Goal: Find specific page/section: Find specific page/section

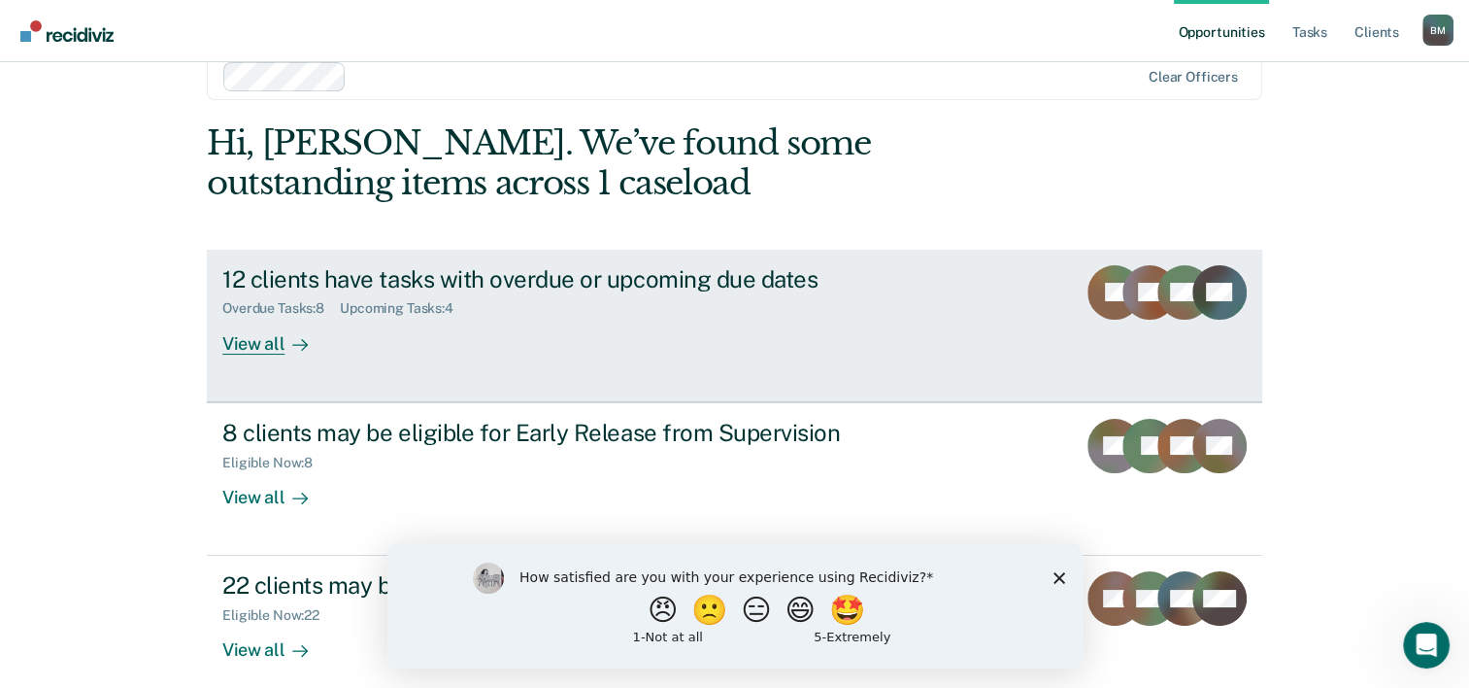
scroll to position [59, 0]
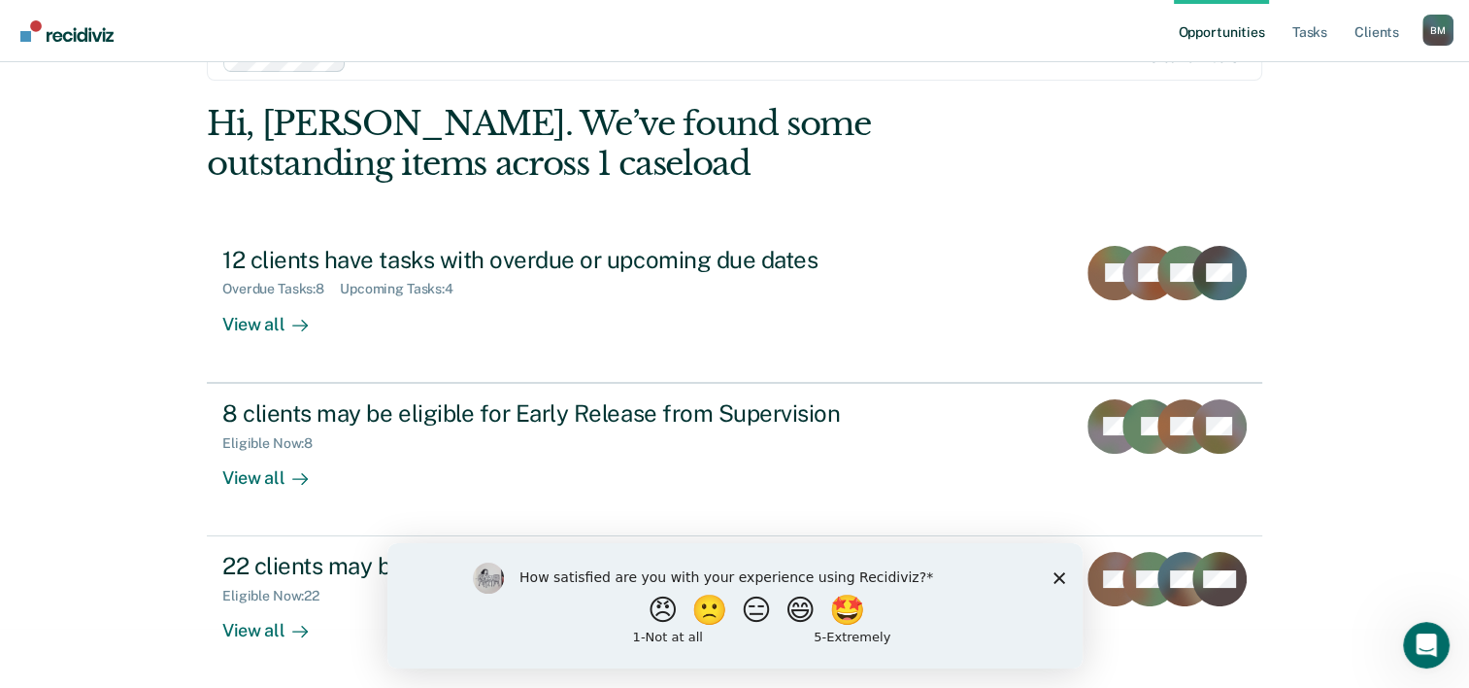
click at [1059, 580] on icon "Close survey" at bounding box center [1059, 577] width 12 height 12
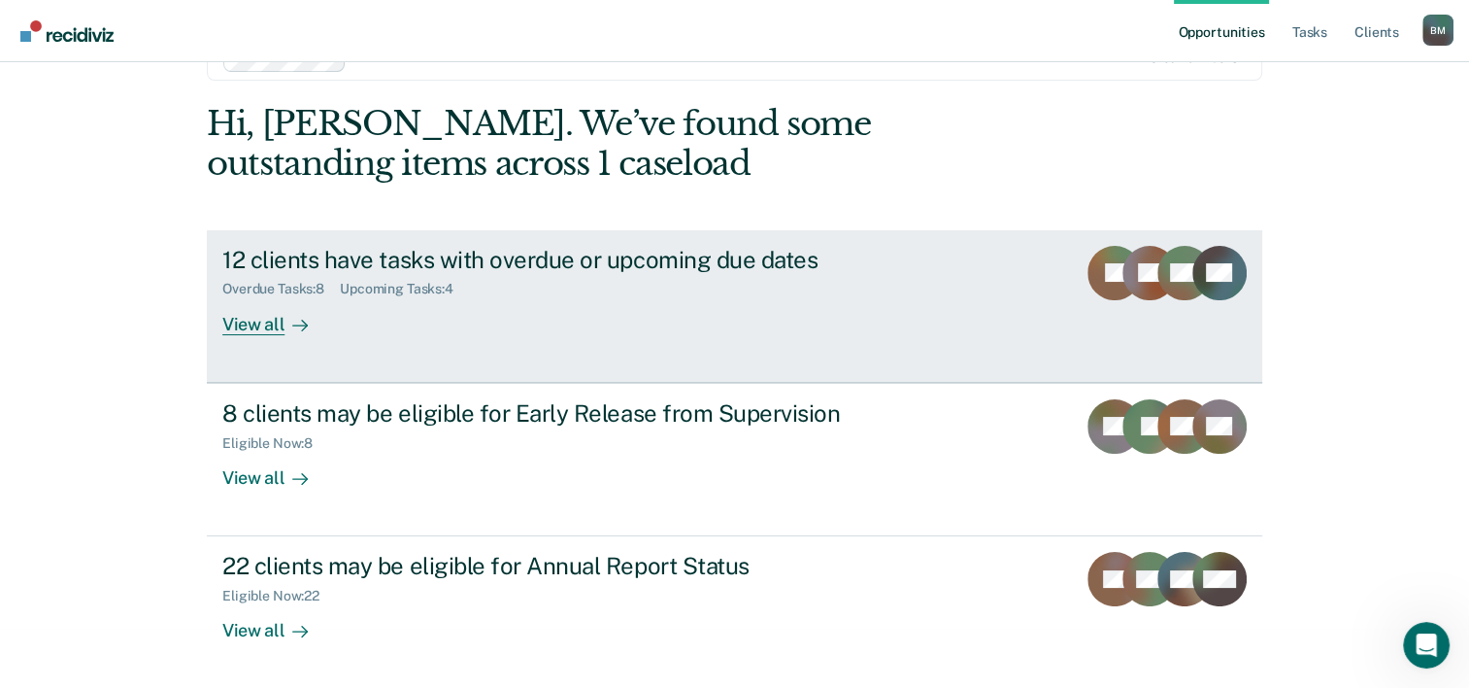
click at [264, 322] on div "View all" at bounding box center [276, 316] width 109 height 38
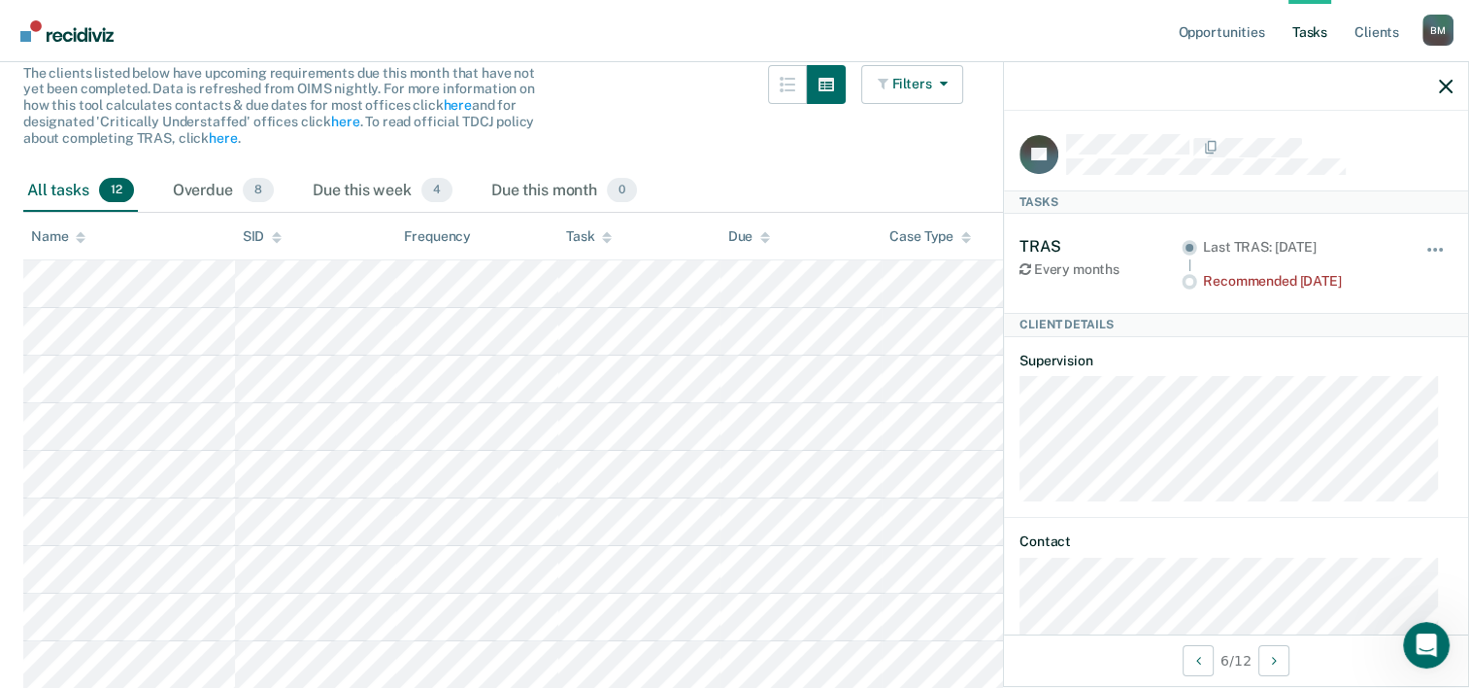
scroll to position [39, 0]
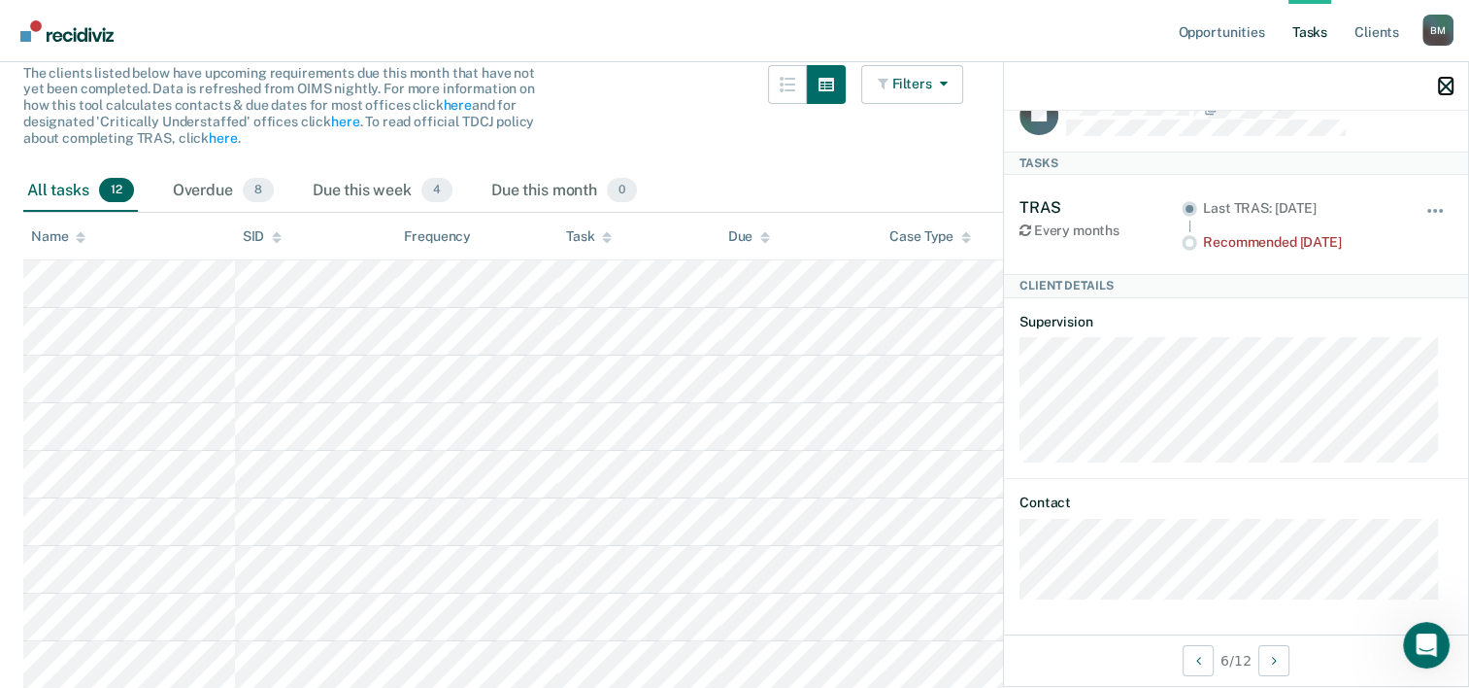
click at [1443, 84] on icon "button" at bounding box center [1446, 87] width 14 height 14
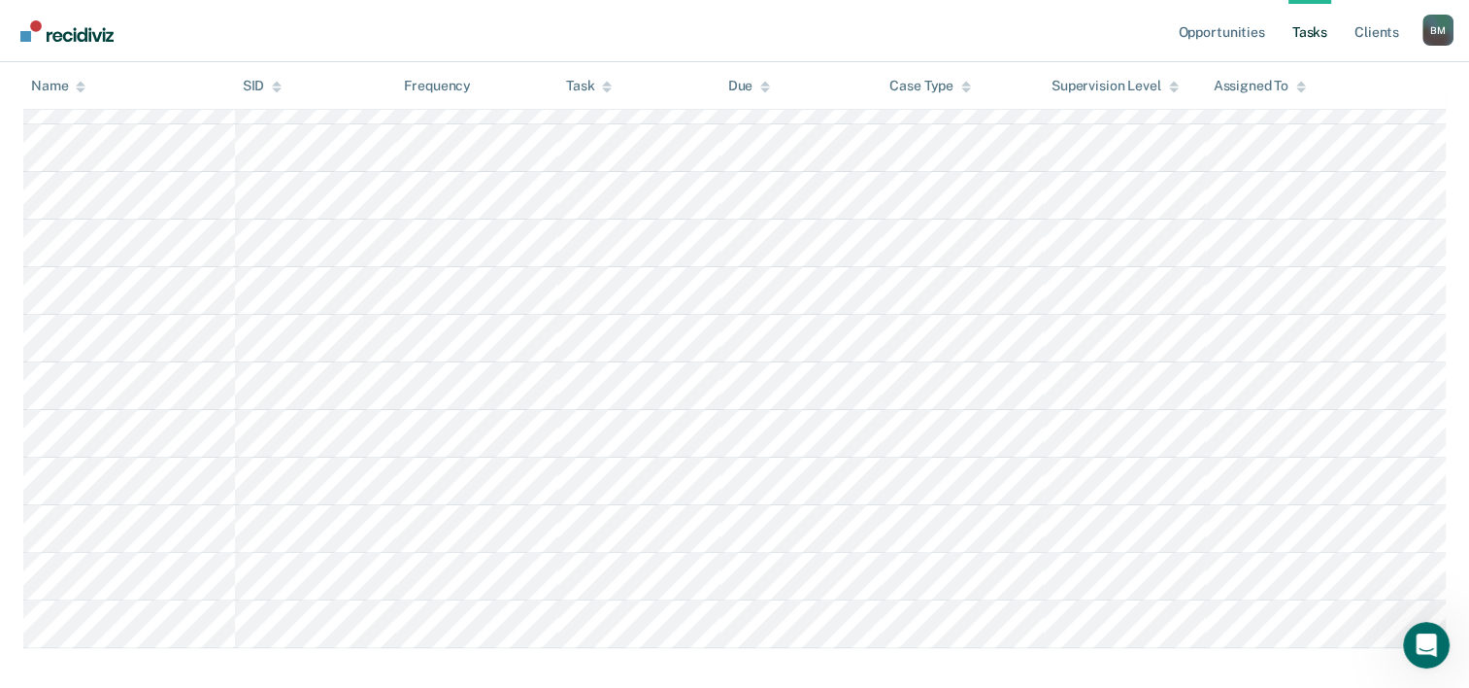
scroll to position [388, 0]
